Goal: Task Accomplishment & Management: Use online tool/utility

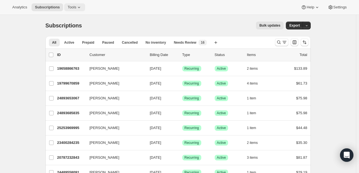
click at [68, 8] on span "Tools" at bounding box center [72, 7] width 9 height 4
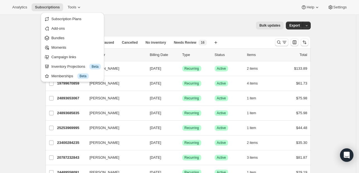
click at [78, 20] on span "Subscription Plans" at bounding box center [66, 19] width 30 height 4
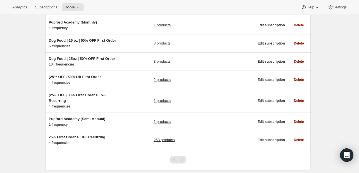
scroll to position [116, 0]
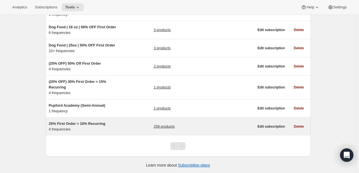
click at [196, 128] on div "258 products" at bounding box center [204, 126] width 101 height 11
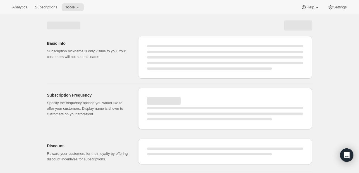
select select "WEEK"
select select "MONTH"
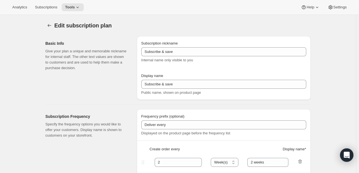
type input "25% First Order > 10% Recurring"
type input "Subscribe & Save"
select select "WEEK"
select select "MONTH"
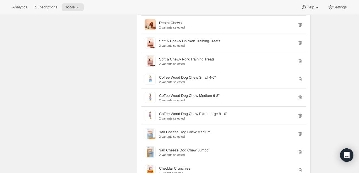
scroll to position [2044, 0]
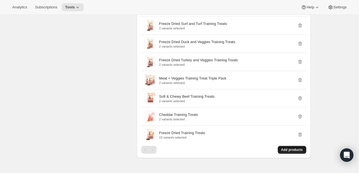
click at [294, 147] on span "Add products" at bounding box center [292, 149] width 22 height 4
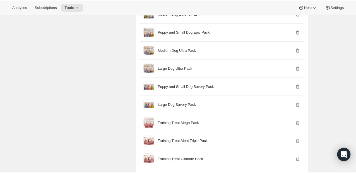
scroll to position [564, 0]
